Goal: Information Seeking & Learning: Learn about a topic

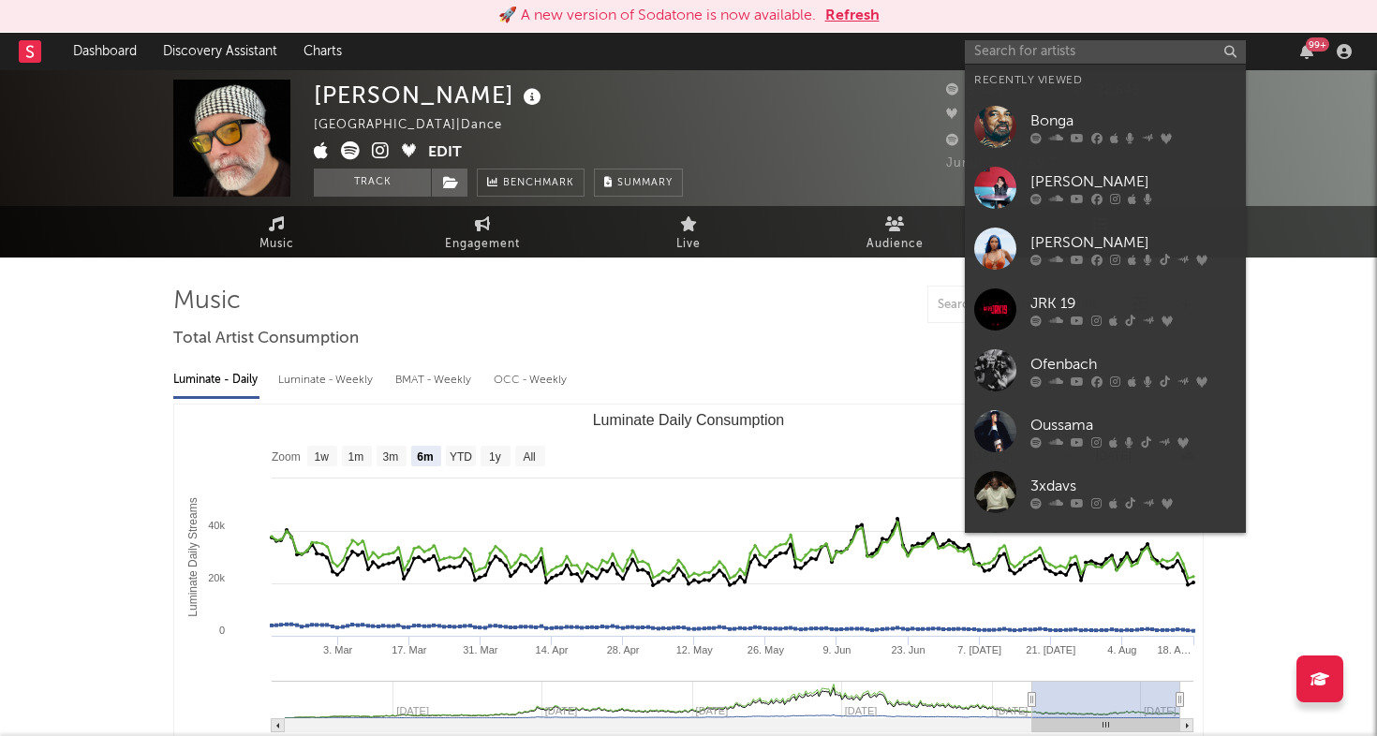
select select "6m"
click at [1053, 50] on input "text" at bounding box center [1105, 51] width 281 height 23
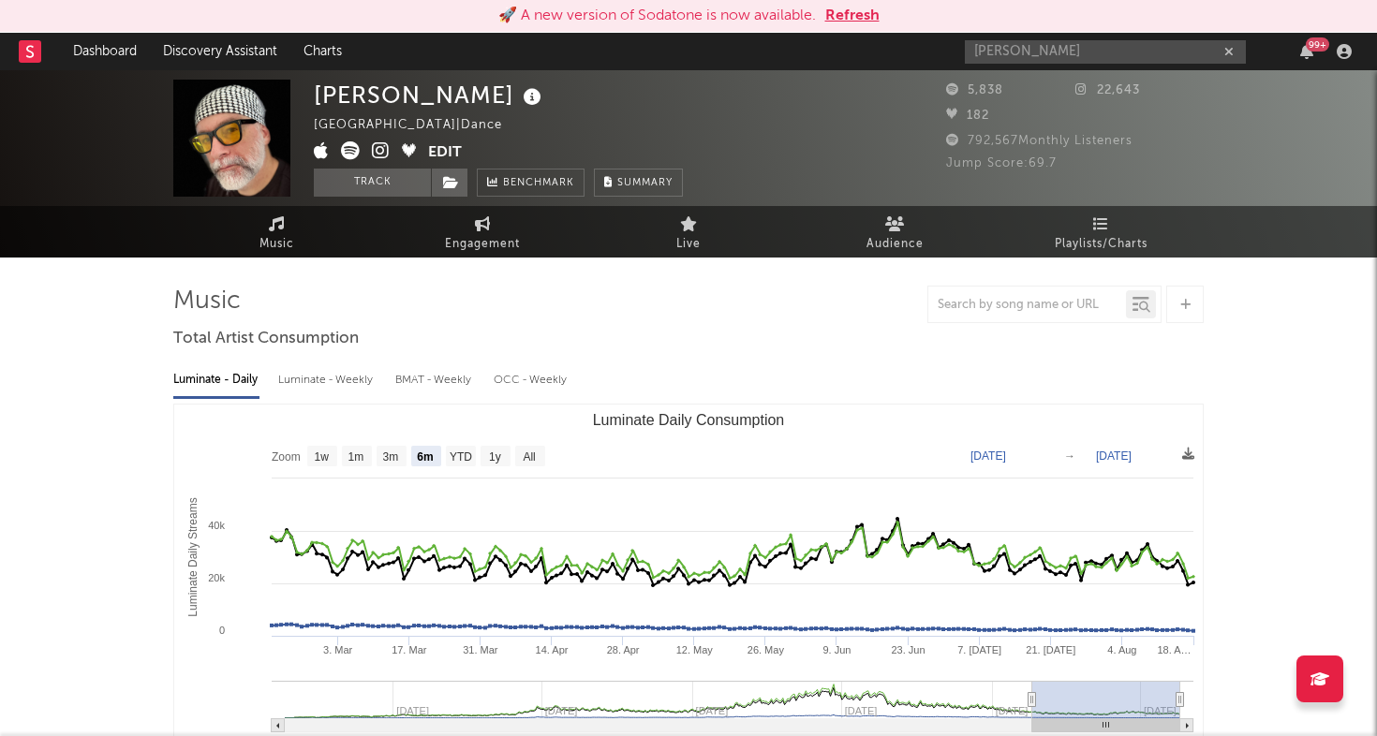
click at [1042, 45] on input "siaka" at bounding box center [1105, 51] width 281 height 23
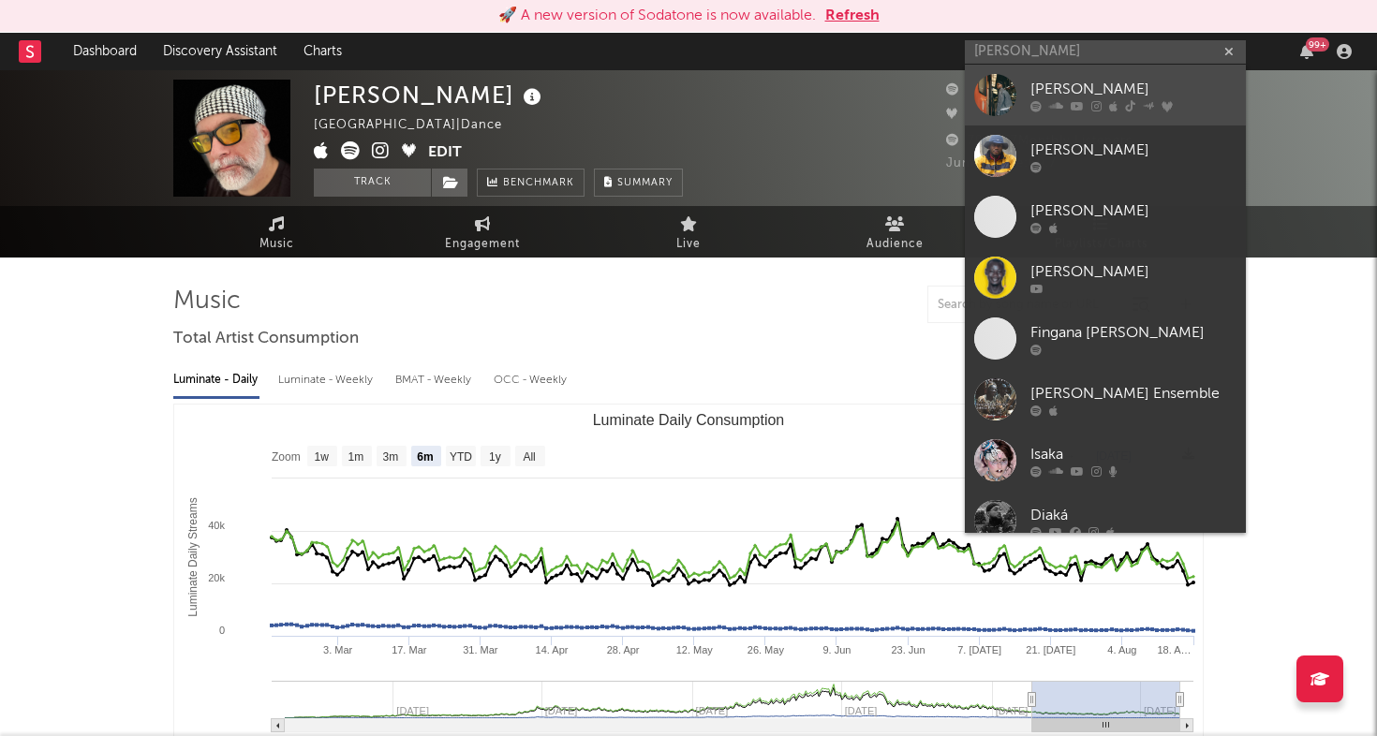
type input "siaka"
click at [991, 94] on div at bounding box center [995, 95] width 42 height 42
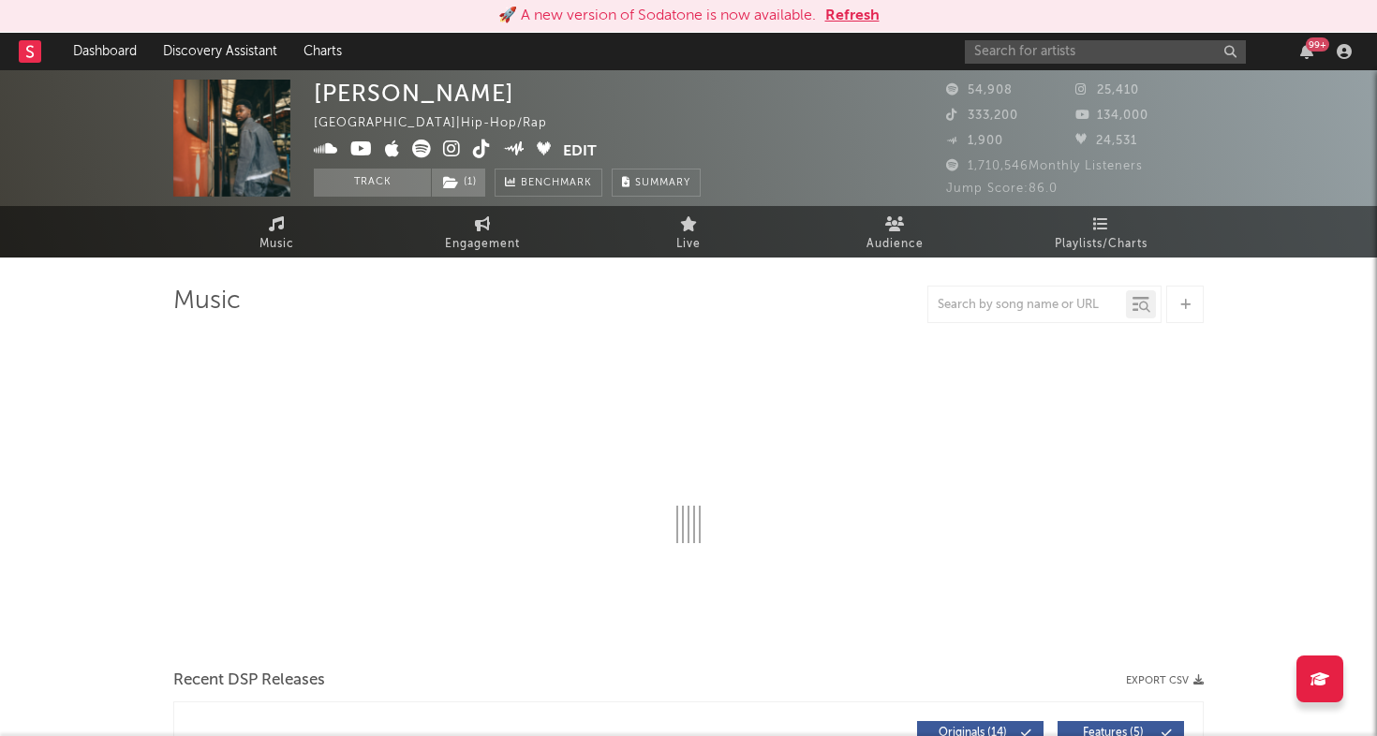
select select "6m"
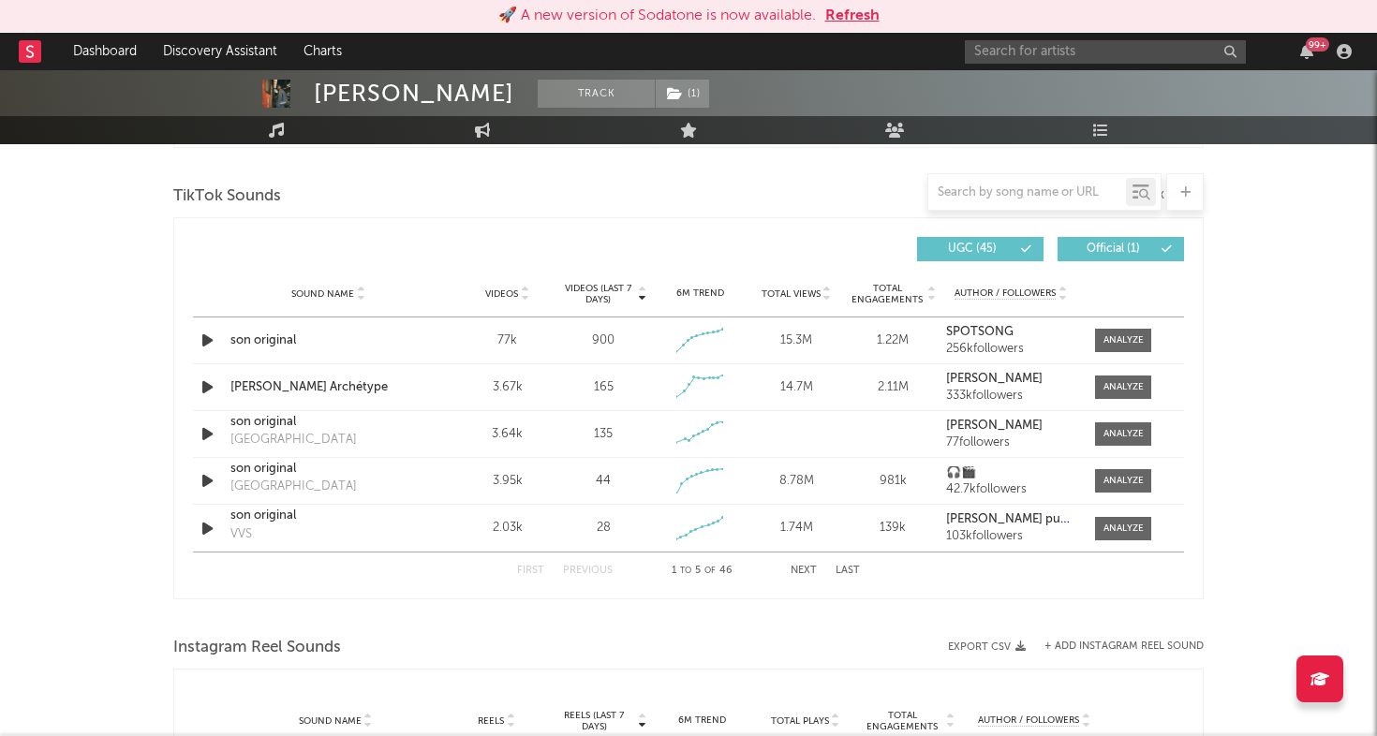
scroll to position [1245, 0]
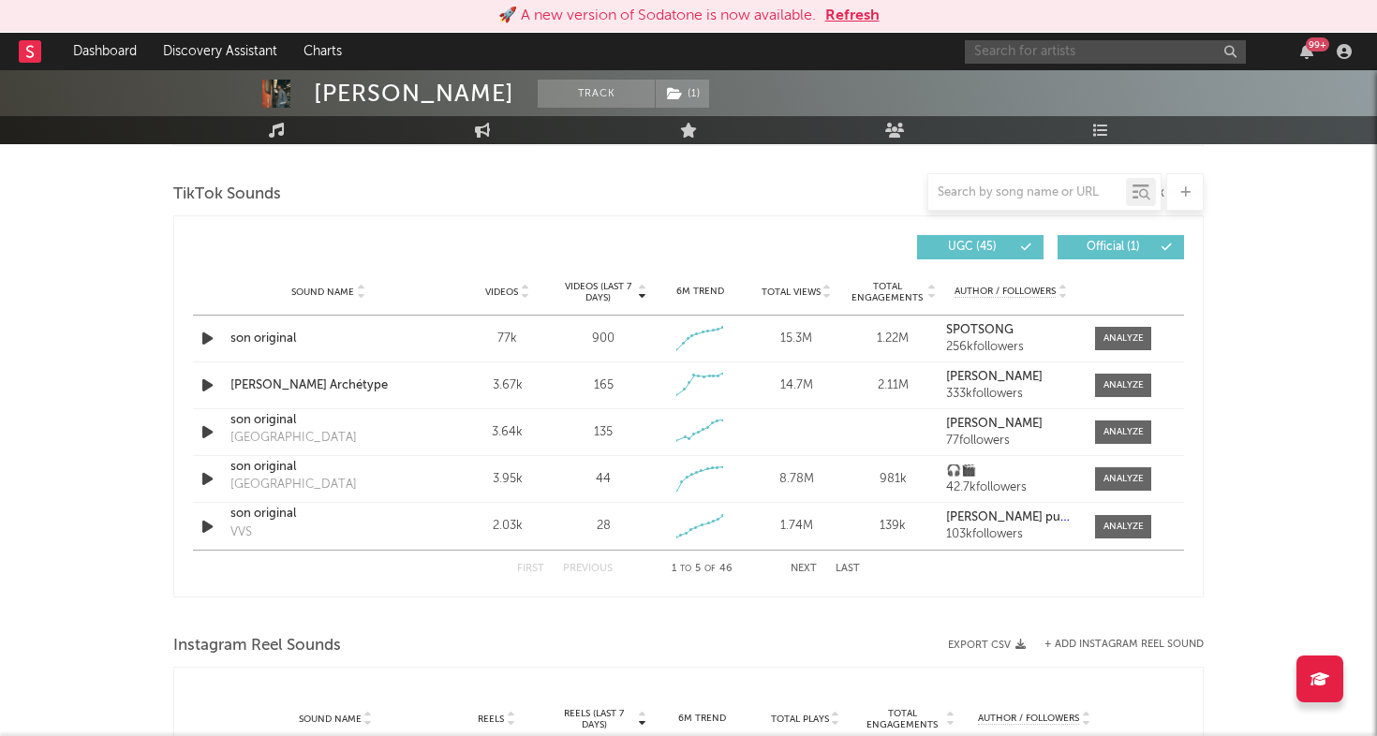
click at [1022, 49] on input "text" at bounding box center [1105, 51] width 281 height 23
click at [1043, 48] on input "kaneki" at bounding box center [1105, 51] width 281 height 23
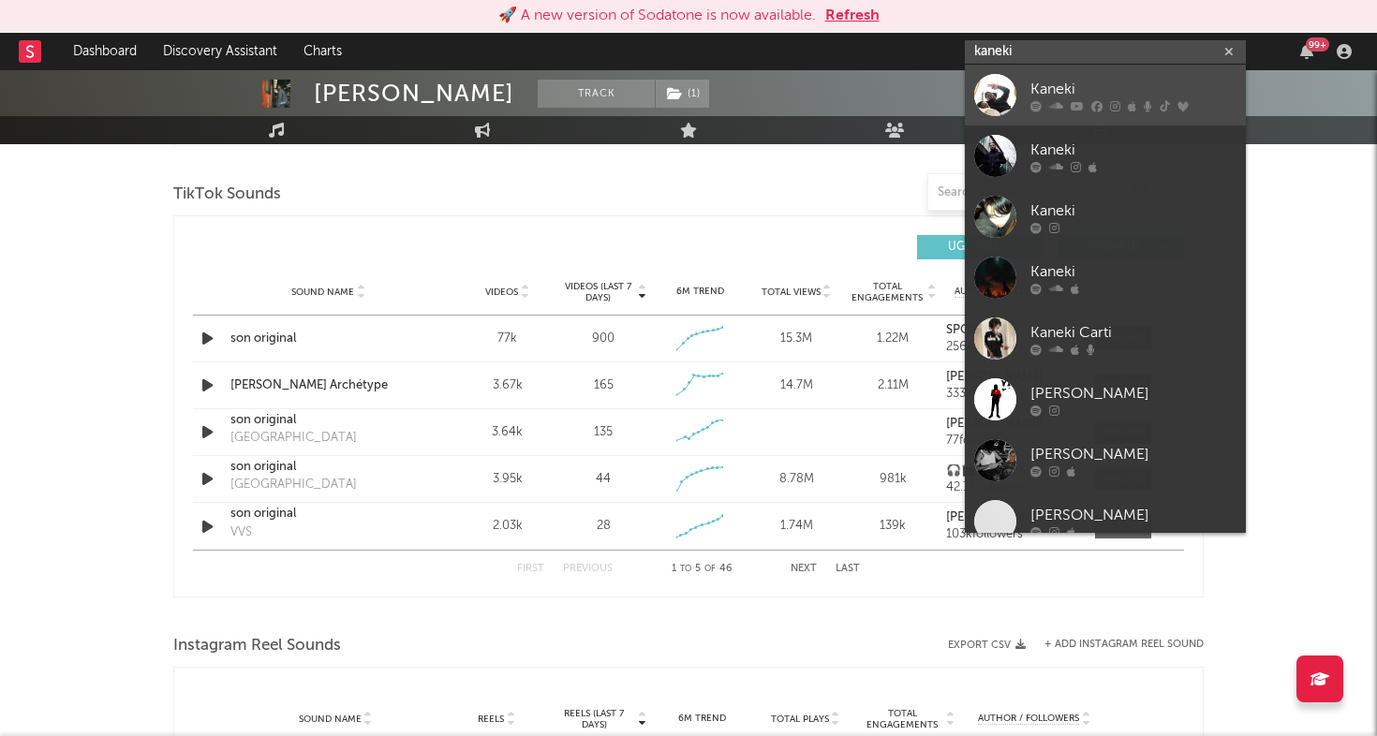
type input "kaneki"
click at [1017, 86] on link "Kaneki" at bounding box center [1105, 95] width 281 height 61
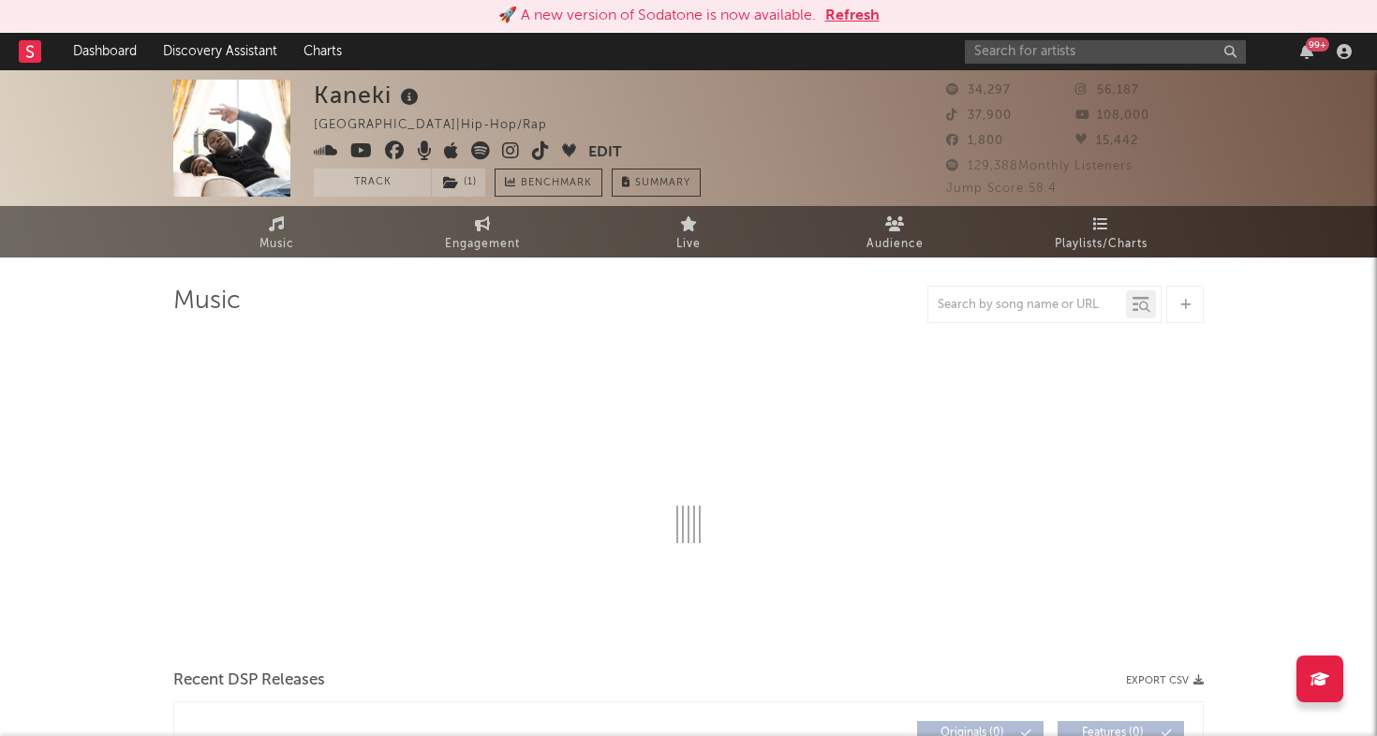
select select "6m"
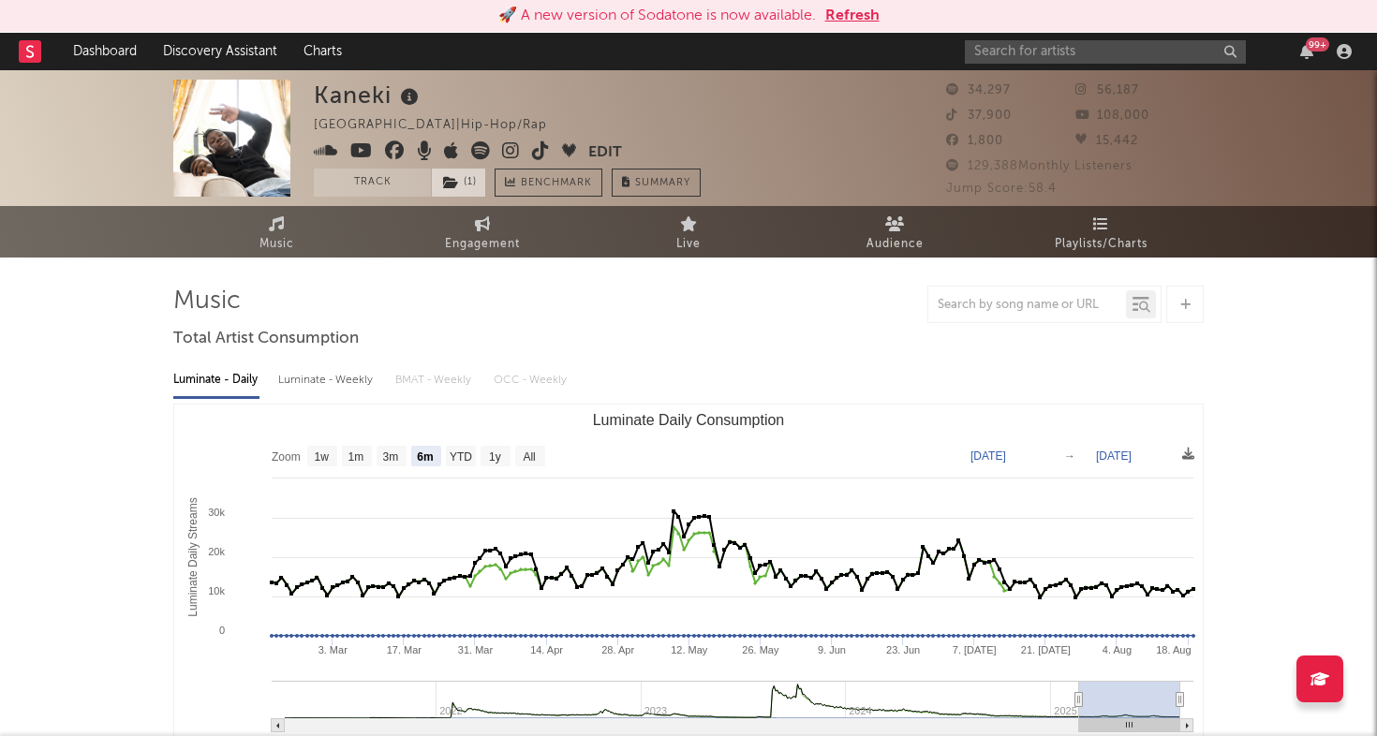
click at [464, 187] on span "( 1 )" at bounding box center [458, 183] width 55 height 28
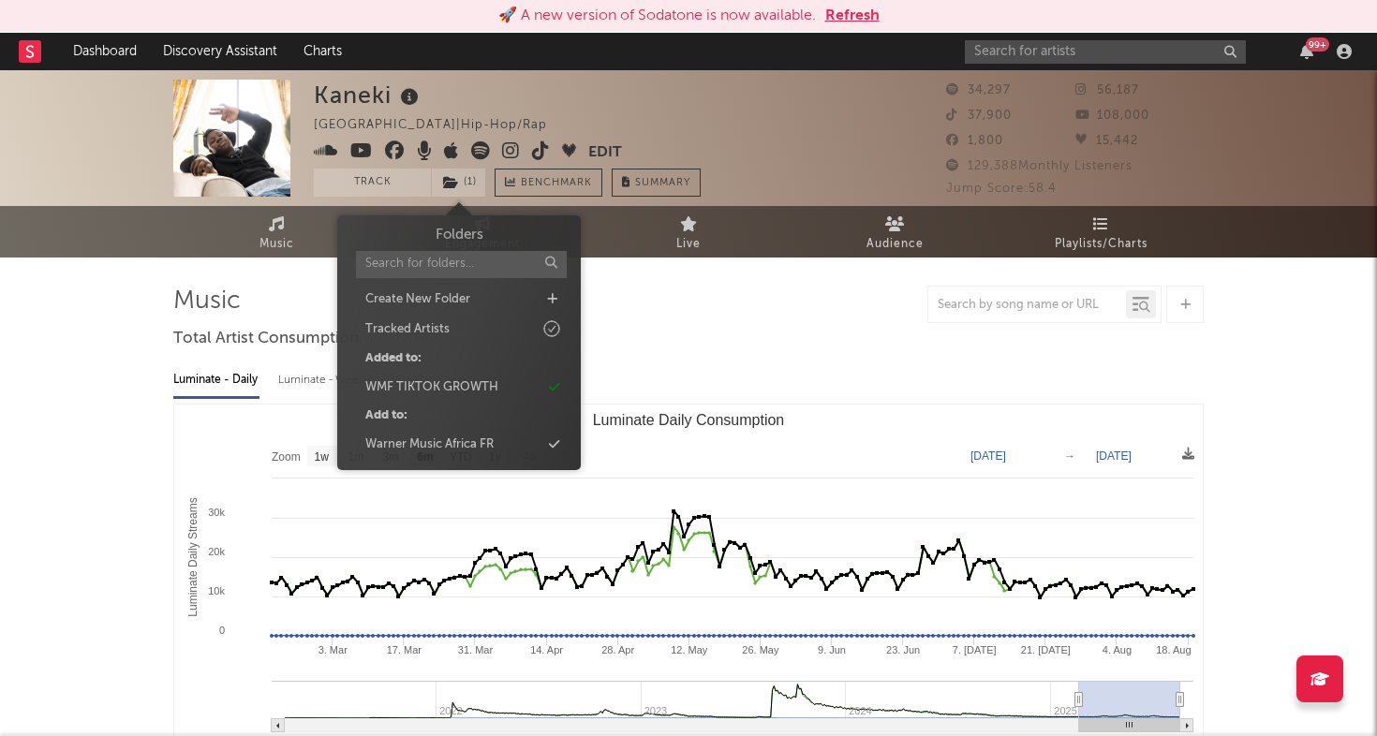
click at [106, 255] on div "Music Engagement Live Audience Playlists/Charts" at bounding box center [688, 232] width 1377 height 52
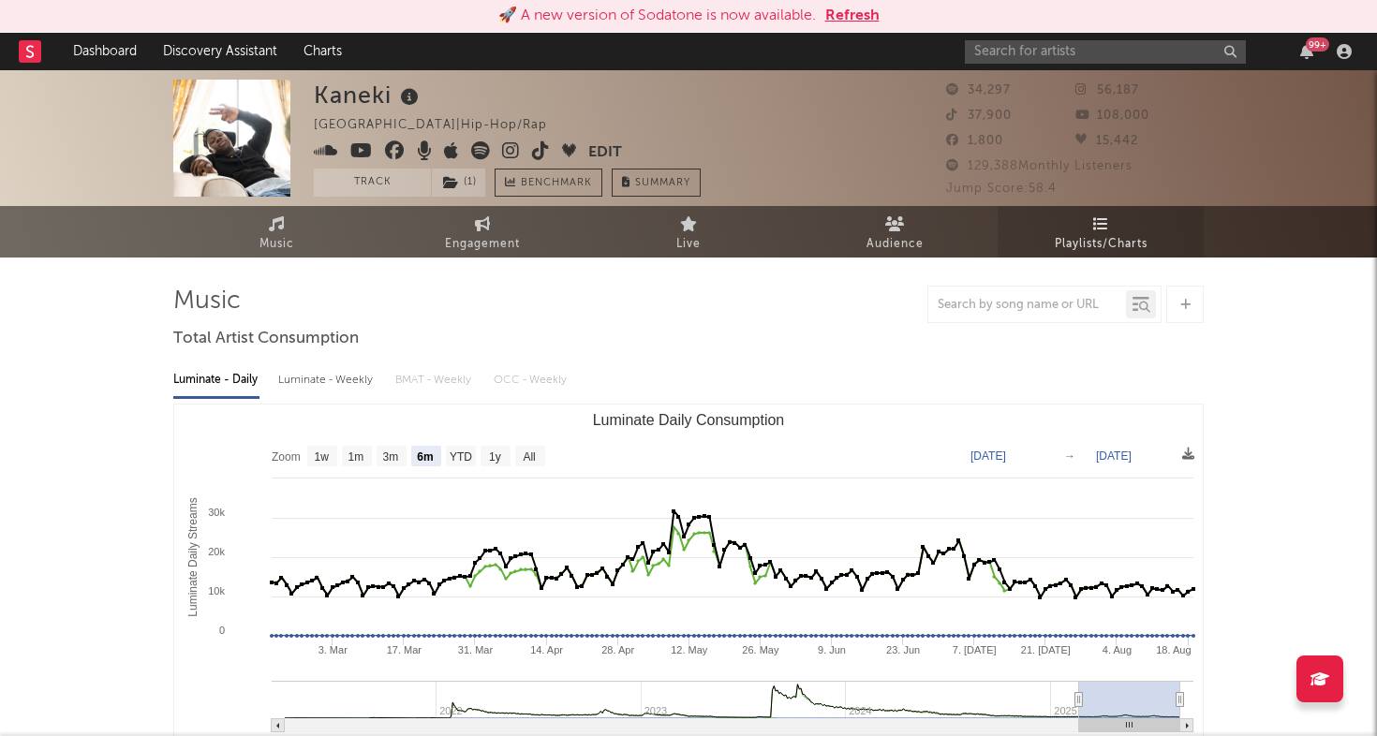
click at [1101, 244] on span "Playlists/Charts" at bounding box center [1101, 244] width 93 height 22
